Goal: Task Accomplishment & Management: Manage account settings

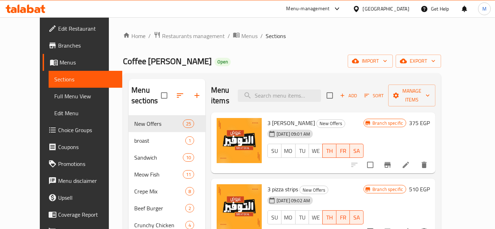
scroll to position [509, 0]
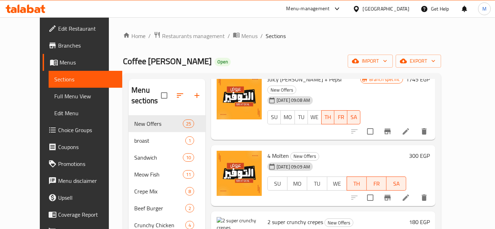
click at [32, 7] on icon at bounding box center [26, 9] width 40 height 8
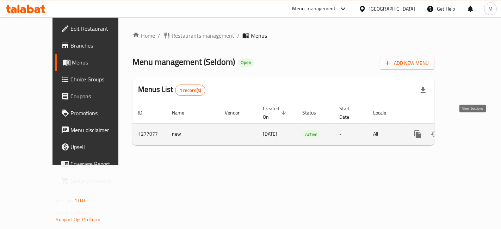
click at [477, 129] on link "enhanced table" at bounding box center [468, 134] width 17 height 17
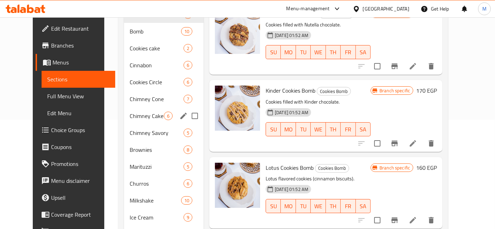
scroll to position [109, 0]
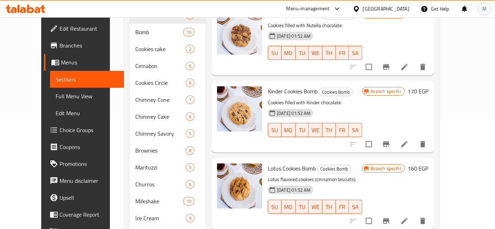
click at [365, 106] on div "20-02-2025 01:52 AM SU MO TU WE TH FR SA" at bounding box center [315, 125] width 100 height 38
click at [354, 98] on p "Cookies filled with Kinder chocolate." at bounding box center [315, 102] width 94 height 9
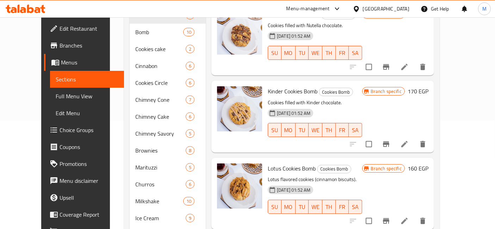
click at [354, 98] on p "Cookies filled with Kinder chocolate." at bounding box center [315, 102] width 94 height 9
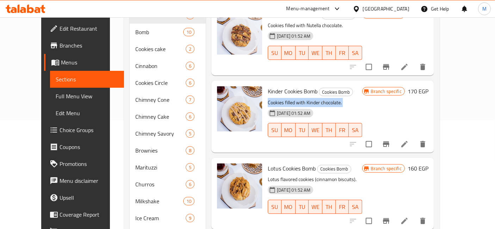
click at [354, 98] on p "Cookies filled with Kinder chocolate." at bounding box center [315, 102] width 94 height 9
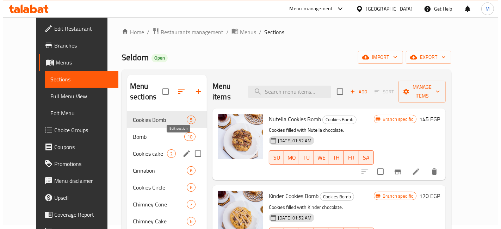
scroll to position [0, 0]
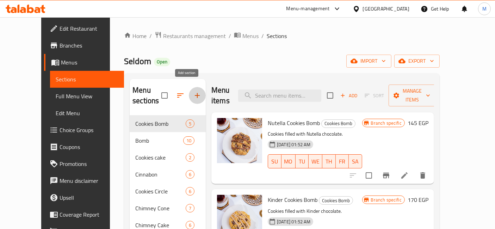
click at [189, 95] on button "button" at bounding box center [197, 95] width 17 height 17
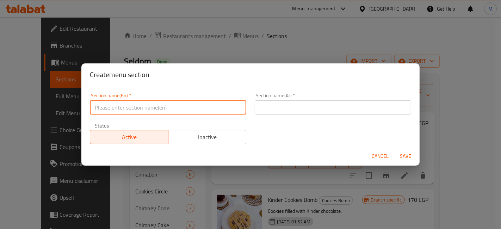
click at [184, 110] on input "text" at bounding box center [168, 107] width 157 height 14
type input "c"
type input "Cookes Cup"
click at [281, 108] on input "text" at bounding box center [333, 107] width 157 height 14
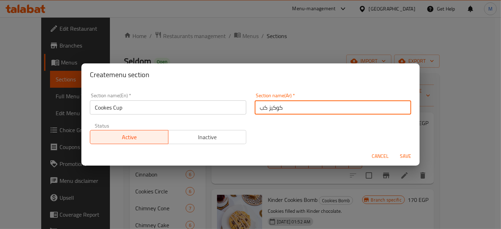
type input "كوكيز كب"
click at [394, 150] on button "Save" at bounding box center [405, 156] width 23 height 13
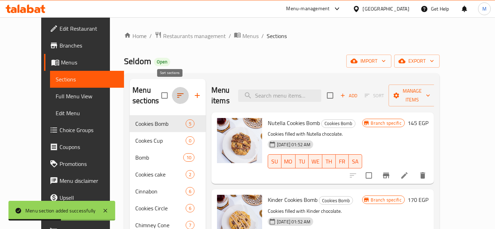
click at [172, 96] on button "button" at bounding box center [180, 95] width 17 height 17
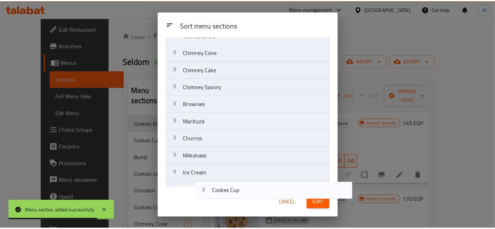
scroll to position [164, 0]
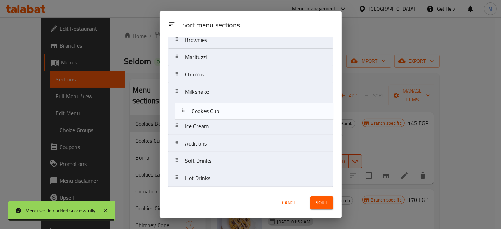
drag, startPoint x: 214, startPoint y: 87, endPoint x: 220, endPoint y: 96, distance: 11.6
click at [220, 96] on nav "Cookies Bomb Cookes Cup Bomb Cookies cake Cinnabon Cookies Circle Chimney Cone …" at bounding box center [250, 40] width 165 height 294
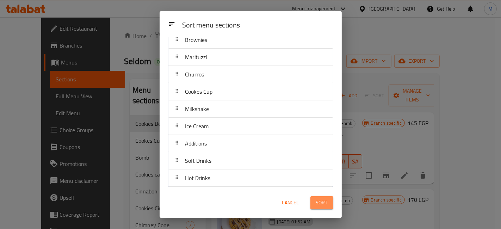
click at [324, 200] on span "Sort" at bounding box center [322, 202] width 12 height 9
click at [372, 68] on div "Sort menu sections Sort menu sections Cookies Bomb Bomb Cookies cake Cinnabon C…" at bounding box center [250, 114] width 501 height 229
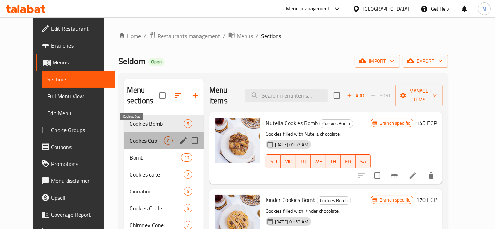
click at [137, 136] on span "Cookes Cup" at bounding box center [147, 140] width 34 height 8
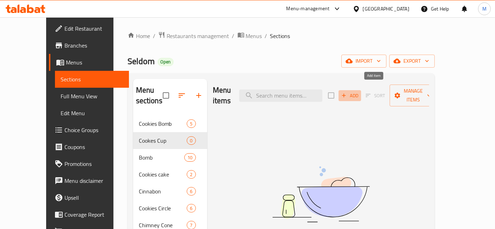
click at [360, 93] on span "Add" at bounding box center [350, 96] width 19 height 8
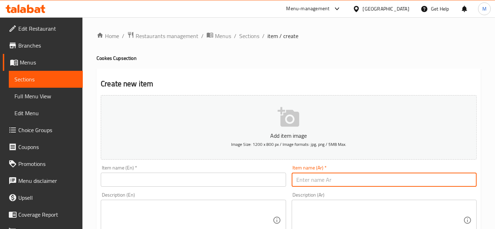
click at [309, 180] on input "text" at bounding box center [384, 180] width 185 height 14
click at [325, 173] on input "text" at bounding box center [384, 180] width 185 height 14
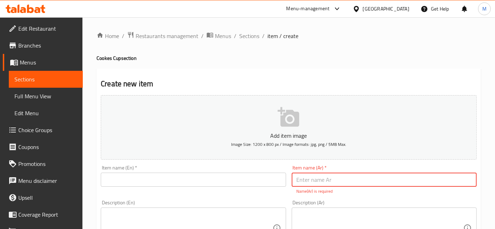
click at [343, 175] on input "text" at bounding box center [384, 180] width 185 height 14
click at [343, 175] on input "نوتيلا كوكيز كب" at bounding box center [384, 180] width 185 height 14
type input "نوتيلا كوكيز كب"
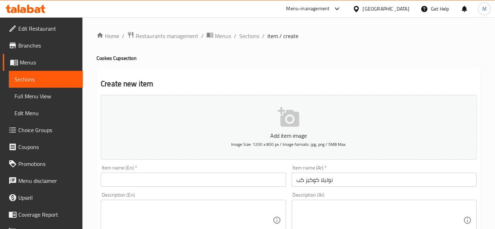
drag, startPoint x: 154, startPoint y: 171, endPoint x: 150, endPoint y: 182, distance: 11.4
click at [150, 182] on div "Item name (En)   * Item name (En) *" at bounding box center [193, 176] width 185 height 22
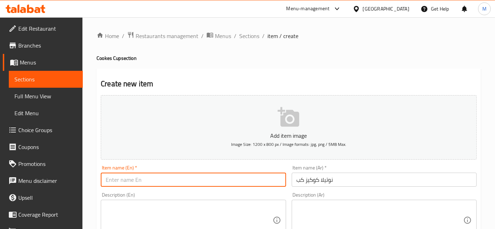
click at [150, 182] on input "text" at bounding box center [193, 180] width 185 height 14
paste input "Nutella Cookie Cup"
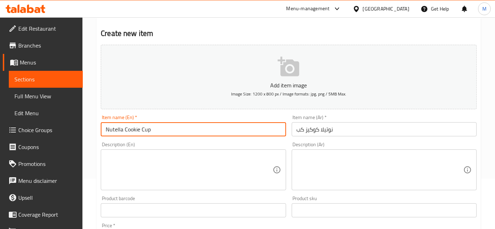
type input "Nutella Cookie Cup"
paste textarea "(كوكيز - كرانشي - صوص نوتيلا - ايس كريم - مكسرات"
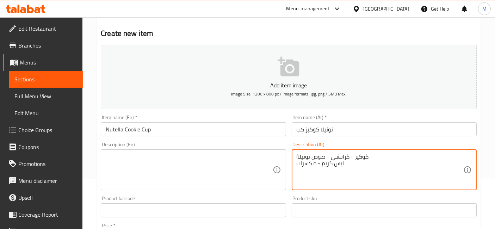
drag, startPoint x: 298, startPoint y: 163, endPoint x: 293, endPoint y: 163, distance: 4.6
click at [293, 163] on div "(كوكيز - كرانشي - صوص نوتيلا - ايس كريم - مكسرات Description (Ar)" at bounding box center [384, 169] width 185 height 41
type textarea "كوكيز - كرانشي - صوص نوتيلا - ايس كريم - مكسرات"
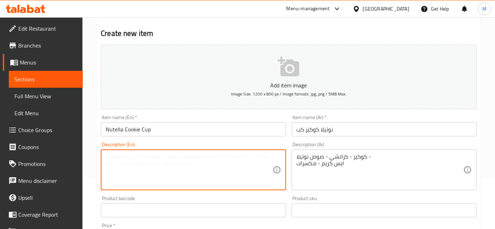
paste textarea "Cookies - Crunch - Nutella sauce - Ice cream - Nuts"
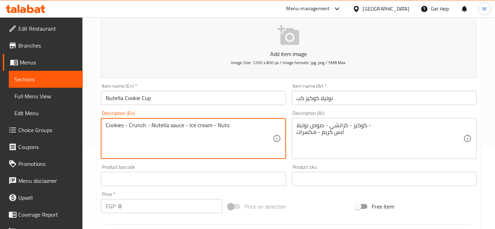
scroll to position [82, 0]
type textarea "Cookies - Crunch - Nutella sauce - Ice cream - Nuts"
click at [143, 199] on input "0" at bounding box center [170, 205] width 104 height 14
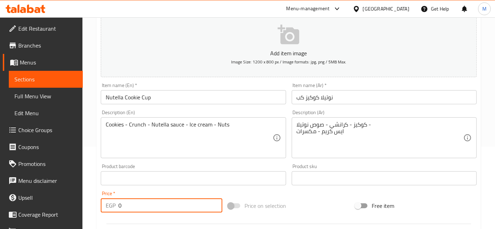
click at [143, 199] on input "0" at bounding box center [170, 205] width 104 height 14
type input "135"
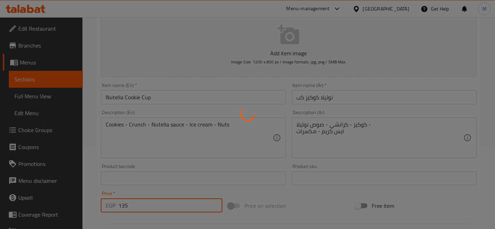
type input "0"
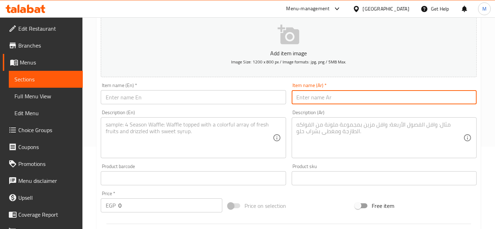
click at [323, 100] on input "text" at bounding box center [384, 97] width 185 height 14
click at [371, 103] on input "text" at bounding box center [384, 97] width 185 height 14
paste input "لوتس كوكيز كب"
type input "لوتس كوكيز كب"
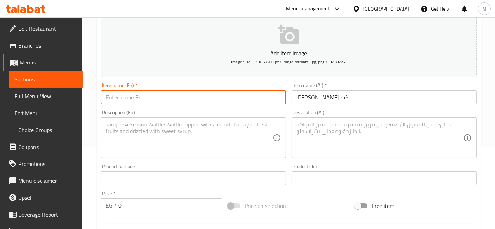
click at [157, 95] on input "text" at bounding box center [193, 97] width 185 height 14
paste input "Lotus Cookie Cup"
type input "Lotus Cookie Cup"
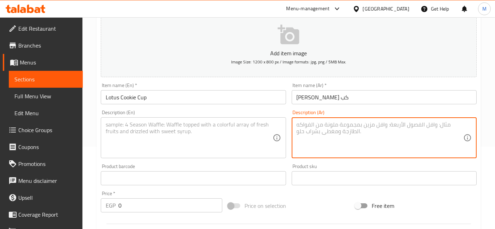
click at [331, 130] on textarea at bounding box center [380, 137] width 167 height 33
paste textarea "كوكيز - كرانشي - صوص لوتس - ايس كريم - لوتس"
type textarea "كوكيز - كرانشي - صوص لوتس - ايس كريم - لوتس"
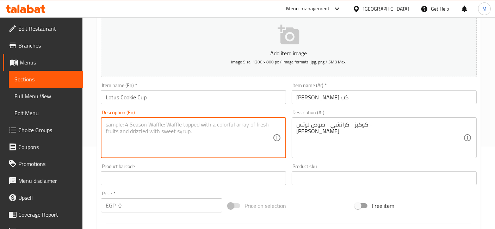
click at [199, 135] on textarea at bounding box center [189, 137] width 167 height 33
paste textarea "Cookies - Crunchy - Lotus Sauce - Lotus Ice Cream"
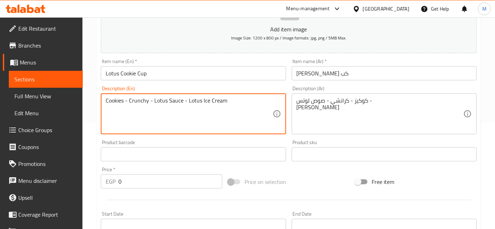
scroll to position [114, 0]
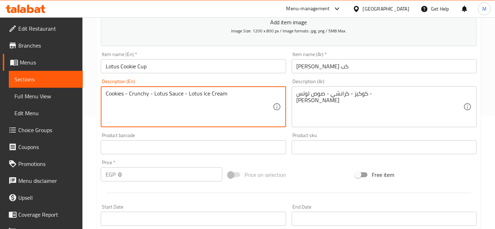
type textarea "Cookies - Crunchy - Lotus Sauce - Lotus Ice Cream"
click at [134, 176] on input "0" at bounding box center [170, 174] width 104 height 14
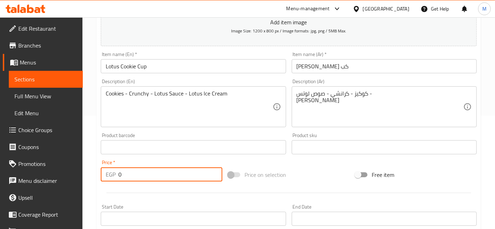
click at [134, 176] on input "0" at bounding box center [170, 174] width 104 height 14
type input "145"
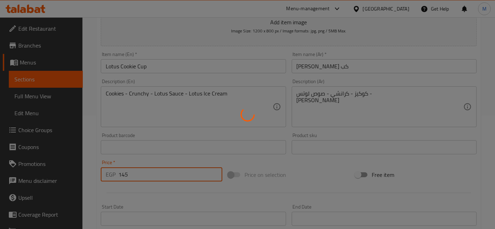
type input "0"
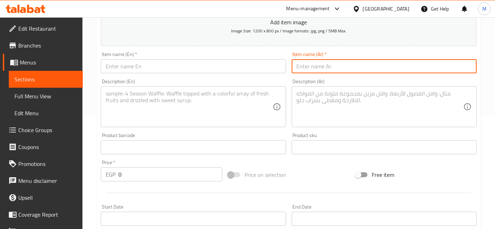
click at [325, 72] on input "text" at bounding box center [384, 66] width 185 height 14
paste input "لوتس كوكيز كب"
click at [323, 65] on input "لوتس كوكيز كب" at bounding box center [384, 66] width 185 height 14
click at [331, 62] on input "لوتس كوكيز كب" at bounding box center [384, 66] width 185 height 14
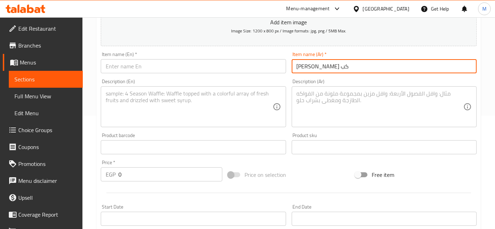
click at [331, 62] on input "لوتس كوكيز كب" at bounding box center [384, 66] width 185 height 14
type input "كيندر كوكيز كب"
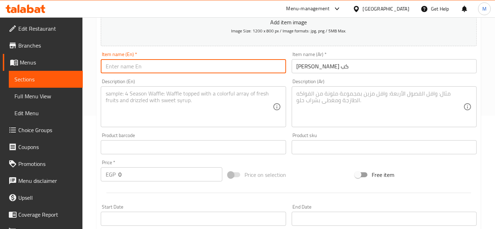
click at [264, 65] on input "text" at bounding box center [193, 66] width 185 height 14
paste input "Lotus Cookie Cup"
click at [116, 67] on input "Lotus Cookie Cup" at bounding box center [193, 66] width 185 height 14
type input "KinderCookie Cup"
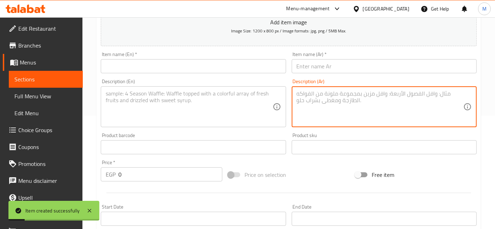
click at [304, 114] on textarea at bounding box center [380, 106] width 167 height 33
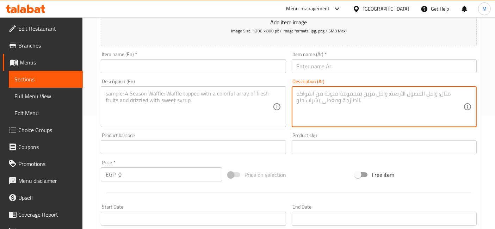
click at [339, 108] on textarea at bounding box center [380, 106] width 167 height 33
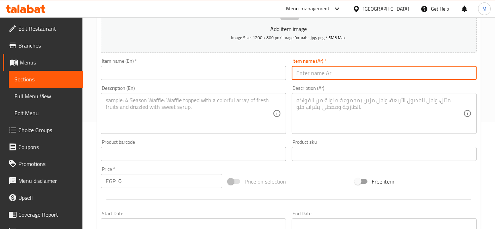
click at [305, 68] on input "text" at bounding box center [384, 73] width 185 height 14
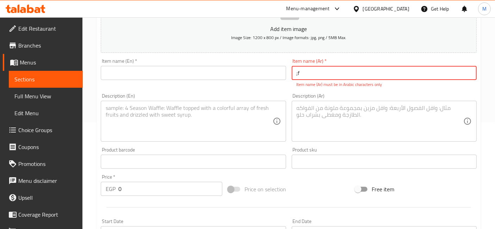
type input ";"
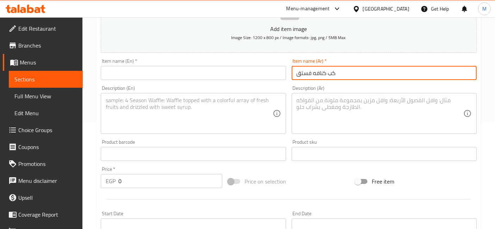
click at [305, 68] on input "كب كنافه فستق" at bounding box center [384, 73] width 185 height 14
type input "كب كنافه فستق"
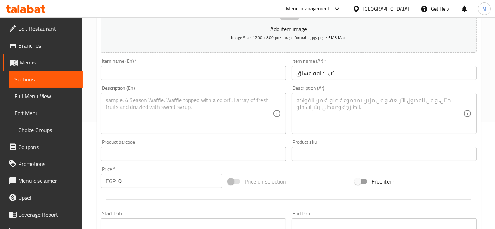
click at [453, 80] on div "Item name (Ar)   * كب كنافه فستق Item name (Ar) *" at bounding box center [384, 69] width 191 height 27
paste input "Pistachio Kunafa Cup"
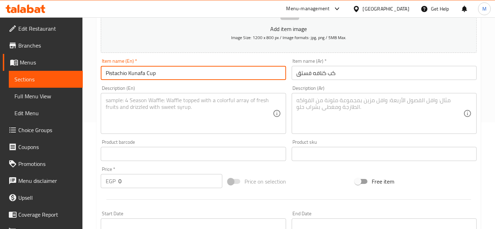
click at [136, 70] on input "Pistachio Kunafa Cup" at bounding box center [193, 73] width 185 height 14
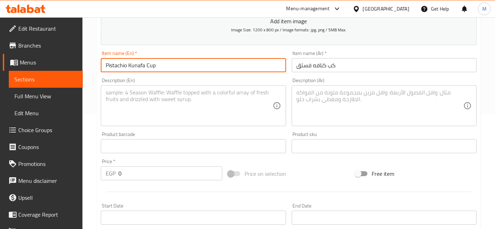
type input "Pistachio Kunafa Cup"
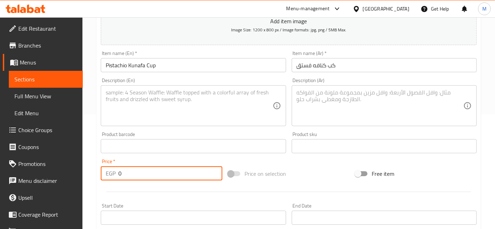
click at [121, 174] on input "0" at bounding box center [170, 173] width 104 height 14
type input "175"
paste textarea "(كوكيز - كرانشي - كنافة فستق - صوص فستق - صوص نوتيلا - ايس كريم - فستق"
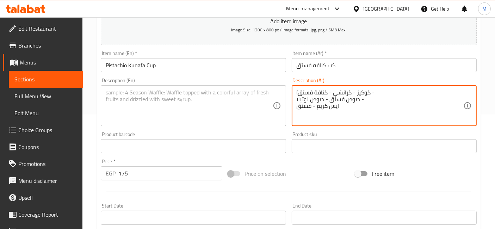
type textarea "(كوكيز - كرانشي - كنافة فستق - صوص فستق - صوص نوتيلا - ايس كريم - فستق"
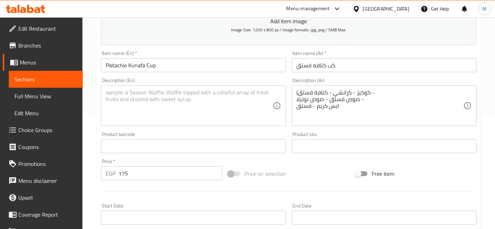
click at [166, 86] on div "Description (En)" at bounding box center [193, 105] width 185 height 41
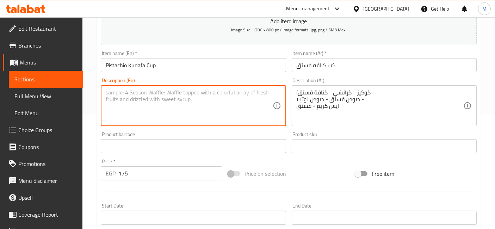
click at [173, 94] on textarea at bounding box center [189, 105] width 167 height 33
paste textarea "(Cookies - Crunchy - Pistachio Kunafa - Pistachio Sauce - Nutella Sauce - Ice C…"
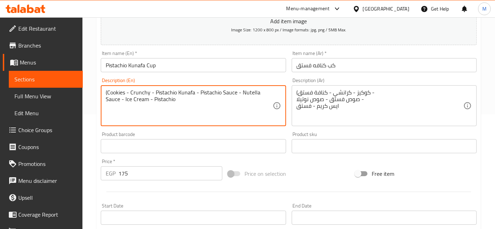
type textarea "(Cookies - Crunchy - Pistachio Kunafa - Pistachio Sauce - Nutella Sauce - Ice C…"
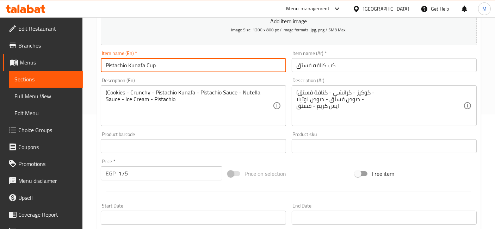
click at [196, 68] on input "Pistachio Kunafa Cup" at bounding box center [193, 65] width 185 height 14
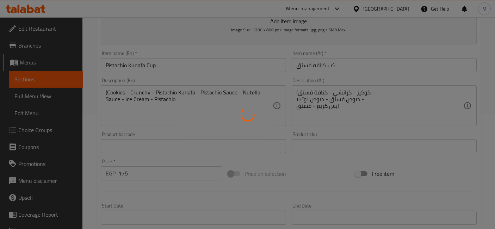
click at [196, 68] on div at bounding box center [247, 114] width 495 height 229
type input "0"
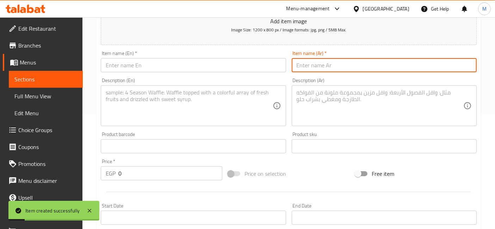
click at [330, 62] on input "text" at bounding box center [384, 65] width 185 height 14
type input "5"
type input "فستق"
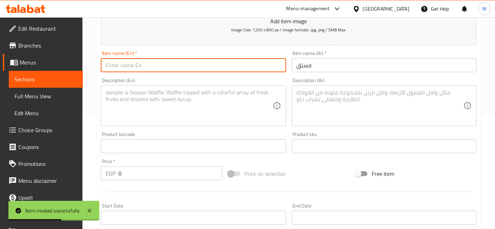
click at [255, 59] on input "text" at bounding box center [193, 65] width 185 height 14
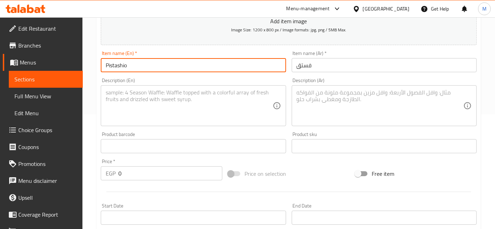
type input "Pistashio"
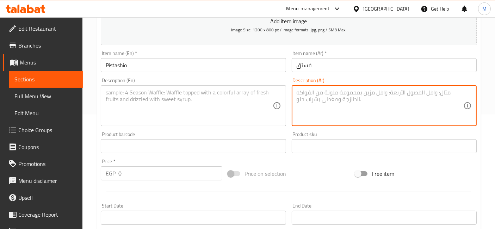
click at [344, 116] on textarea at bounding box center [380, 105] width 167 height 33
paste textarea "(كوكيز - كرانشي - كنافة فستق - صوص فستق - صوص نوتيلا - ايس كريم - فستق"
type textarea "(كوكيز - كرانشي - كنافة فستق - صوص فستق - صوص نوتيلا - ايس كريم - فستق"
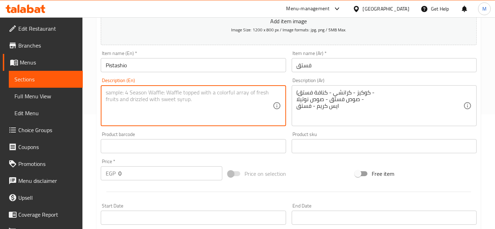
click at [244, 101] on textarea at bounding box center [189, 105] width 167 height 33
paste textarea "(Cookies - Crunchy - Pistachio Kunafa - Pistachio Sauce - Nutella Sauce - Ice C…"
click at [246, 89] on textarea "(Cookies - Crunchy - Pistachio Kunafa - Pistachio Sauce - Nutella Sauce - Ice C…" at bounding box center [189, 105] width 167 height 33
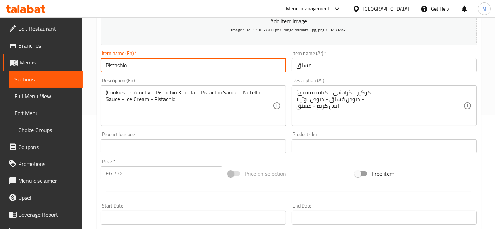
click at [116, 63] on input "Pistashio" at bounding box center [193, 65] width 185 height 14
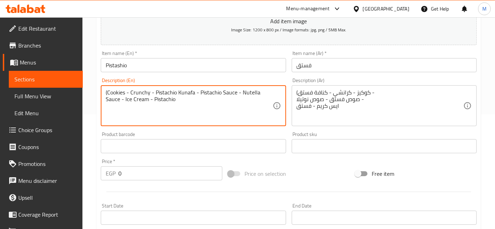
drag, startPoint x: 250, startPoint y: 96, endPoint x: 249, endPoint y: 90, distance: 6.2
click at [249, 90] on textarea "(Cookies - Crunchy - Pistachio Kunafa - Pistachio Sauce - Nutella Sauce - Ice C…" at bounding box center [189, 105] width 167 height 33
paste textarea "Pistashio"
type textarea "(Cookies - Crunchy - Pistachio Kunafa - Pistachio Sauce - Pistashio Sauce - Ice…"
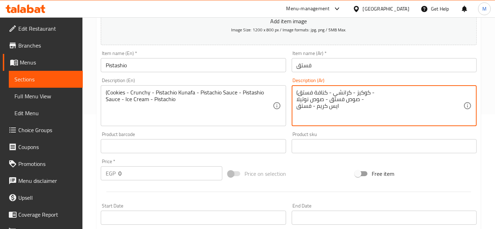
click at [336, 98] on textarea "(كوكيز - كرانشي - كنافة فستق - صوص فستق - صوص نوتيلا - ايس كريم - فستق" at bounding box center [380, 105] width 167 height 33
drag, startPoint x: 323, startPoint y: 99, endPoint x: 295, endPoint y: 101, distance: 27.9
click at [295, 101] on div "(كوكيز - كرانشي - كنافة فستق - صوص فستق - صوص نوتيلا - ايس كريم - فستق Descript…" at bounding box center [384, 105] width 185 height 41
type textarea "(كوكيز - كرانشي - كنافة فستق - صوص فستق - - ايس كريم - فستق"
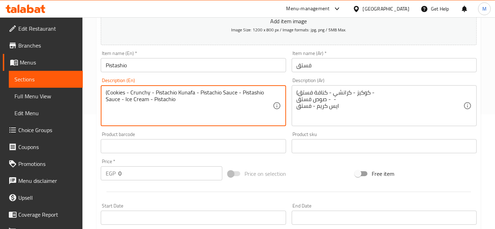
click at [163, 104] on textarea "(Cookies - Crunchy - Pistachio Kunafa - Pistachio Sauce - Pistashio Sauce - Ice…" at bounding box center [189, 105] width 167 height 33
click at [163, 101] on textarea "(Cookies - Crunchy - Pistachio Kunafa - Pistachio Sauce - Pistashio Sauce - Ice…" at bounding box center [189, 105] width 167 height 33
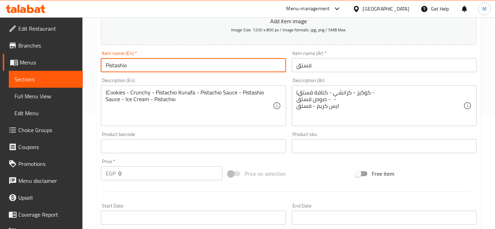
click at [198, 68] on input "Pistashio" at bounding box center [193, 65] width 185 height 14
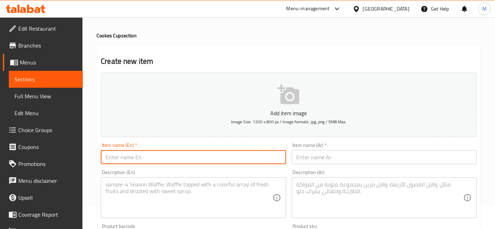
scroll to position [10, 0]
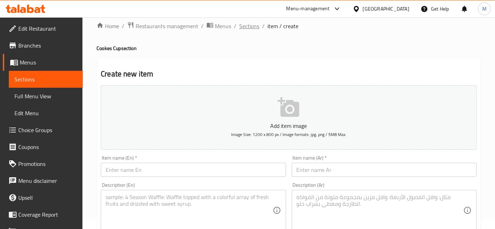
click at [248, 27] on span "Sections" at bounding box center [249, 26] width 20 height 8
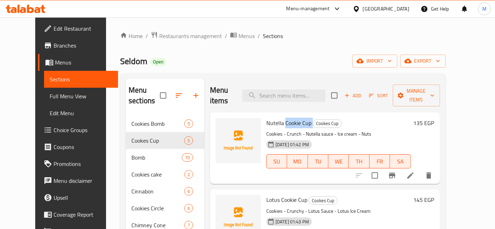
drag, startPoint x: 302, startPoint y: 113, endPoint x: 276, endPoint y: 110, distance: 26.3
click at [276, 118] on h6 "Nutella Cookie Cup Cookes Cup" at bounding box center [338, 123] width 145 height 10
copy h6 "Cookie Cup"
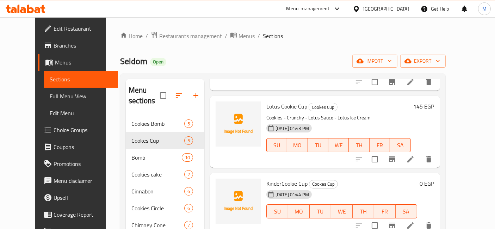
scroll to position [185, 0]
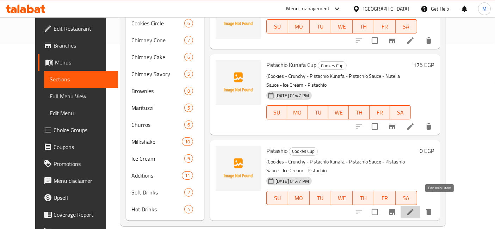
click at [415, 208] on icon at bounding box center [410, 212] width 8 height 8
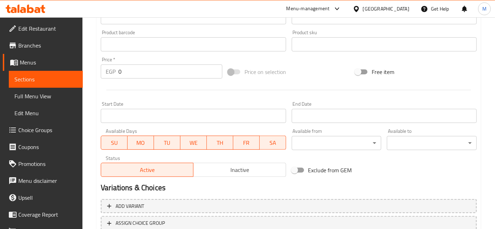
scroll to position [268, 0]
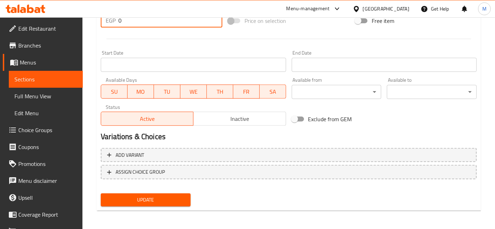
click at [124, 25] on input "0" at bounding box center [170, 20] width 104 height 14
click at [124, 25] on input "1" at bounding box center [170, 20] width 104 height 14
type input "190"
click at [101, 194] on button "Update" at bounding box center [146, 200] width 90 height 13
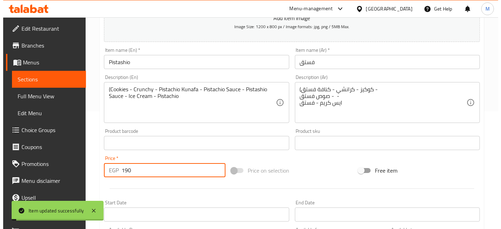
scroll to position [109, 0]
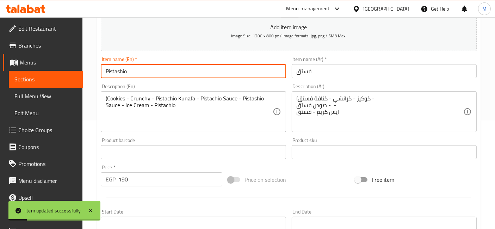
click at [217, 75] on input "Pistashio" at bounding box center [193, 71] width 185 height 14
paste input "Cookie Cup"
type input "Pistashio Cookie Cup"
click at [336, 68] on input "فستق" at bounding box center [384, 71] width 185 height 14
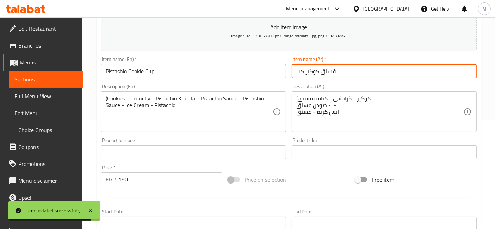
type input "فستق كوكيز كب"
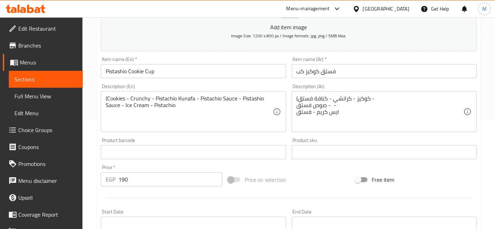
click at [129, 18] on button "Add item image Image Size: 1200 x 800 px / Image formats: jpg, png / 5MB Max." at bounding box center [289, 19] width 376 height 65
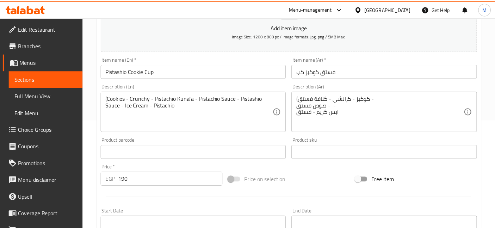
scroll to position [95, 0]
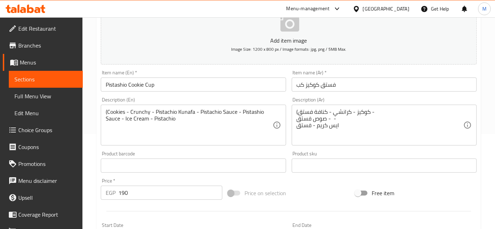
click at [30, 12] on icon at bounding box center [30, 9] width 7 height 8
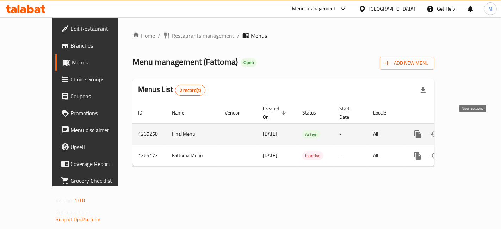
click at [472, 126] on link "enhanced table" at bounding box center [468, 134] width 17 height 17
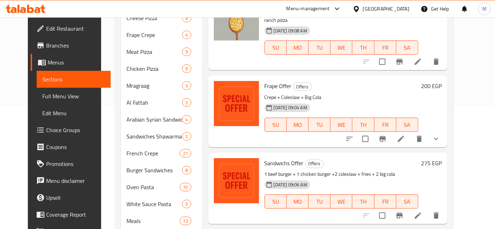
scroll to position [124, 0]
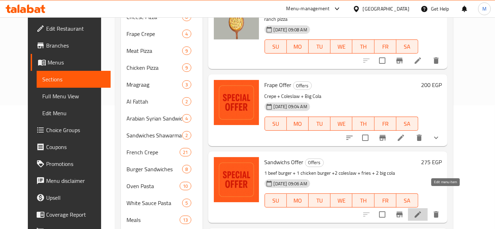
click at [422, 210] on icon at bounding box center [418, 214] width 8 height 8
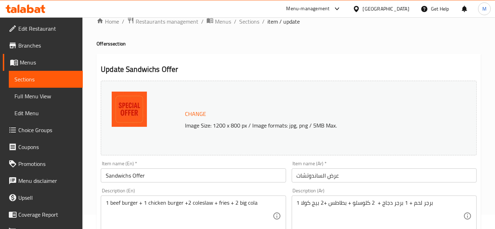
scroll to position [16, 0]
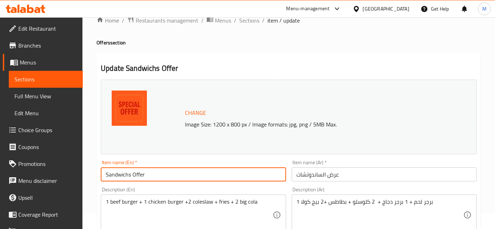
click at [117, 173] on input "Sandwichs Offer" at bounding box center [193, 174] width 185 height 14
type input "Burger Offer"
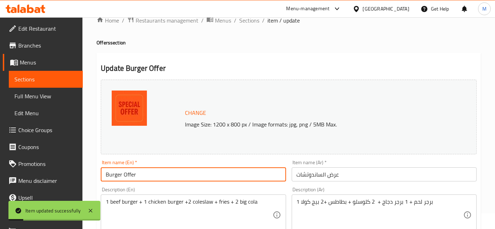
click at [320, 177] on input "عرض الساندوتشات" at bounding box center [384, 174] width 185 height 14
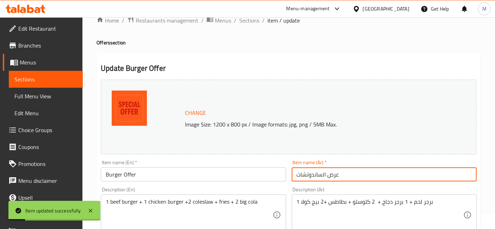
click at [320, 177] on input "عرض الساندوتشات" at bounding box center [384, 174] width 185 height 14
type input "عرض البرجر"
click at [41, 10] on icon at bounding box center [26, 9] width 40 height 8
